Goal: Task Accomplishment & Management: Manage account settings

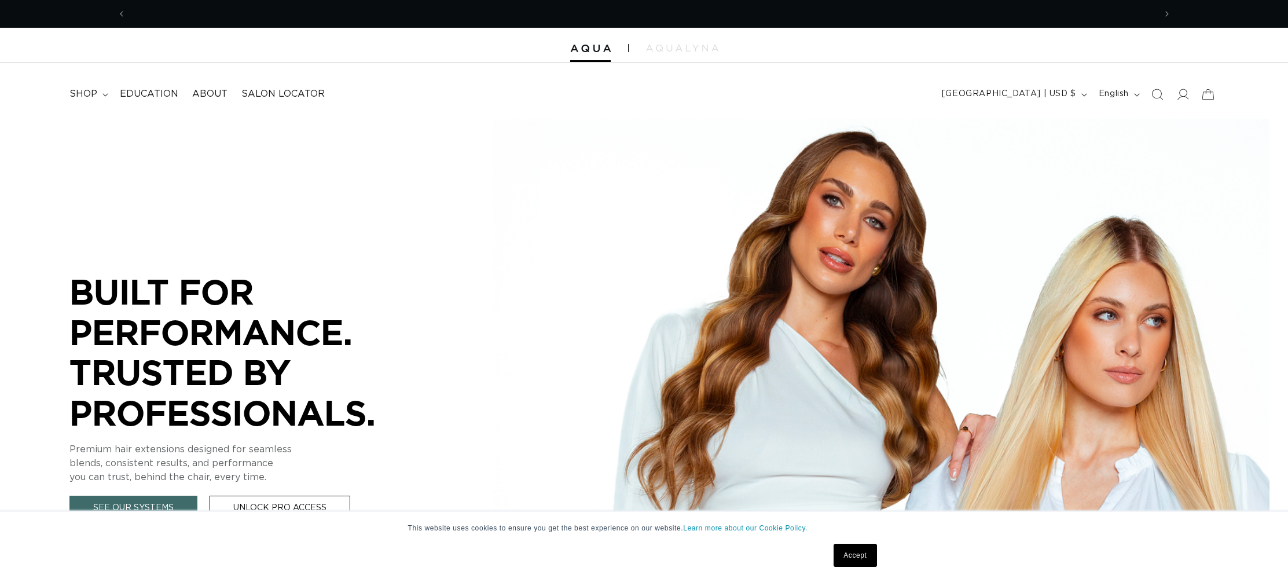
scroll to position [0, 1029]
click at [1189, 96] on span at bounding box center [1182, 94] width 25 height 25
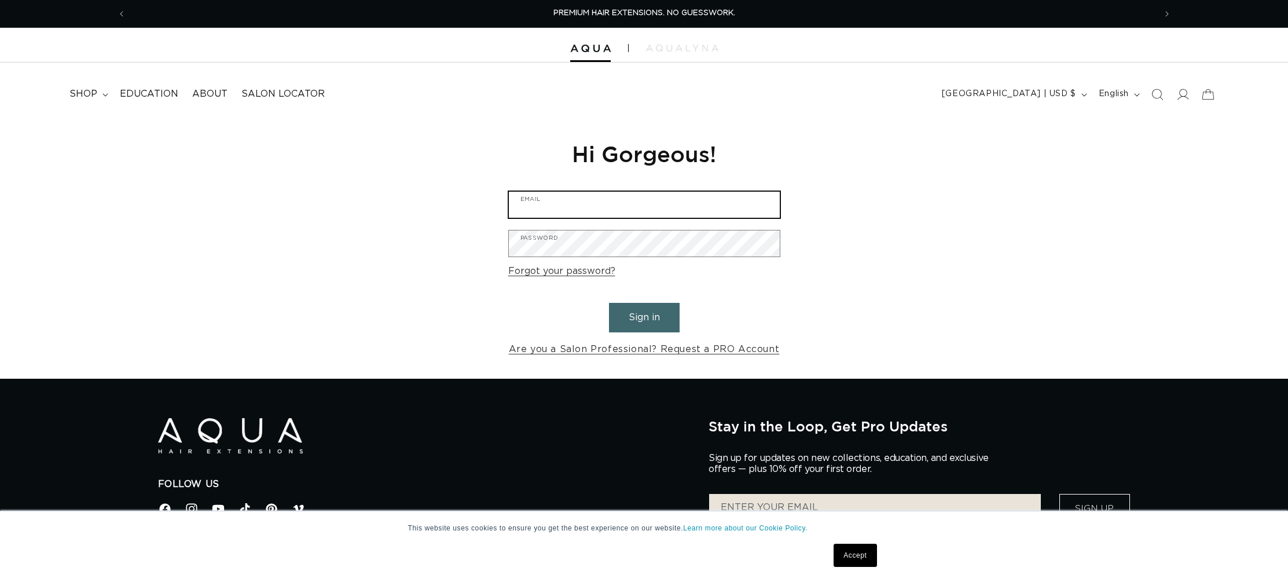
click at [662, 194] on input "Email" at bounding box center [644, 205] width 271 height 26
type input "[EMAIL_ADDRESS][DOMAIN_NAME]"
